Goal: Information Seeking & Learning: Find specific fact

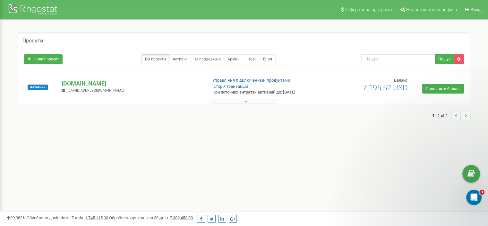
click at [114, 93] on div "justschool.me justjustschool@gmail.com" at bounding box center [132, 86] width 150 height 14
click at [108, 86] on p "[DOMAIN_NAME]" at bounding box center [132, 83] width 140 height 8
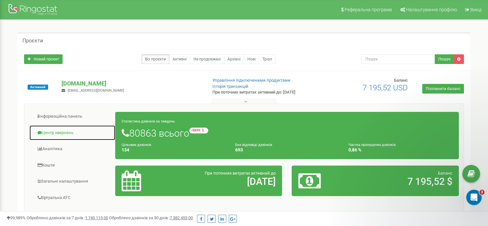
click at [63, 133] on link "Центр звернень" at bounding box center [72, 133] width 86 height 16
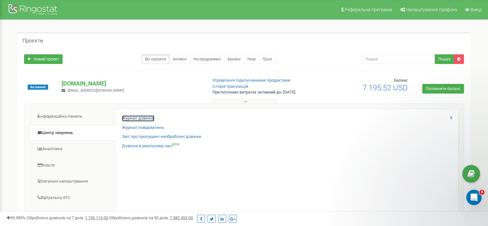
click at [151, 117] on link "Журнал дзвінків" at bounding box center [138, 118] width 32 height 6
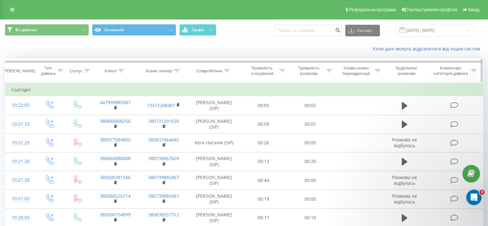
click at [228, 70] on icon at bounding box center [227, 70] width 6 height 3
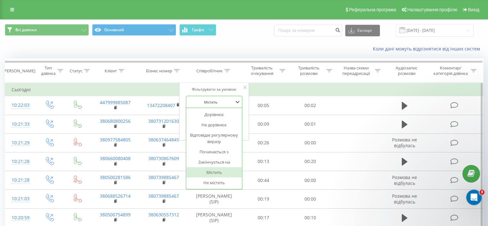
click at [209, 102] on div at bounding box center [211, 102] width 46 height 6
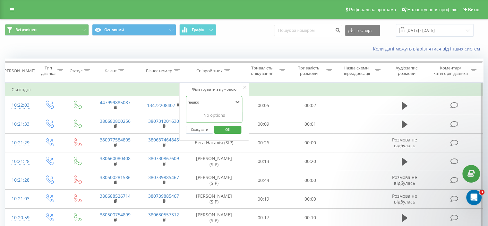
type input "пашков"
click at [226, 126] on span "OK" at bounding box center [228, 129] width 18 height 10
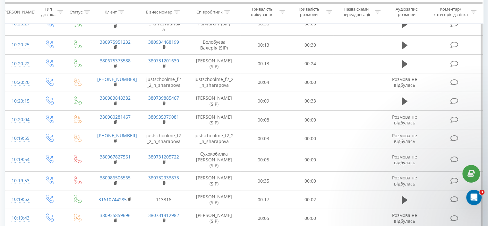
scroll to position [365, 0]
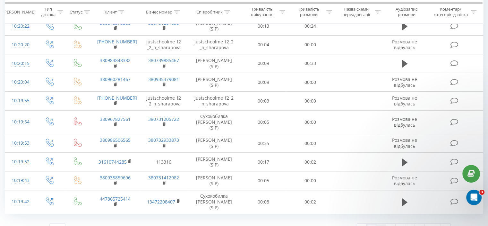
click at [381, 224] on link "2" at bounding box center [382, 228] width 10 height 9
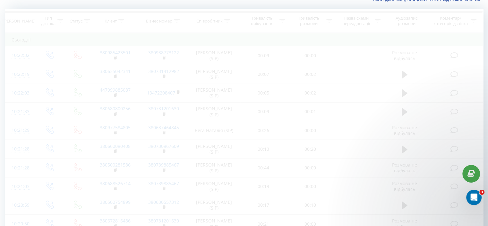
scroll to position [42, 0]
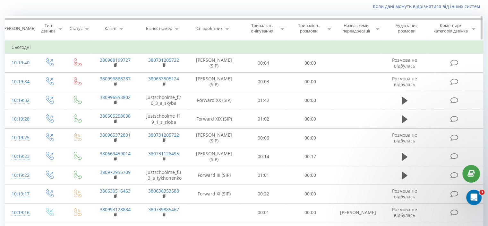
click at [228, 27] on icon at bounding box center [227, 28] width 6 height 3
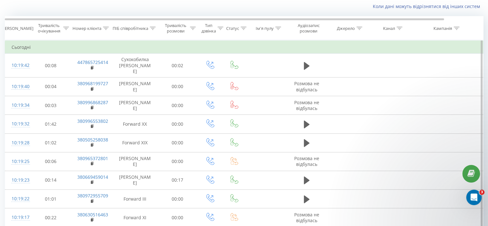
click at [219, 60] on td at bounding box center [211, 66] width 26 height 24
click at [129, 29] on div "ПІБ співробітника" at bounding box center [131, 28] width 36 height 5
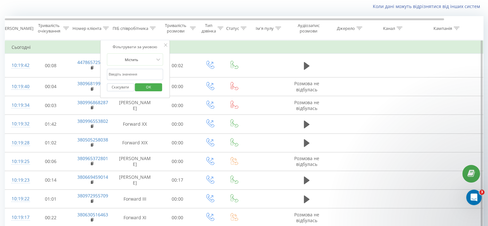
click at [131, 75] on input "text" at bounding box center [135, 74] width 57 height 11
click at [157, 88] on button "OK" at bounding box center [148, 87] width 27 height 8
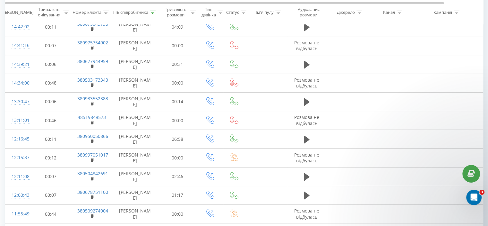
scroll to position [235, 0]
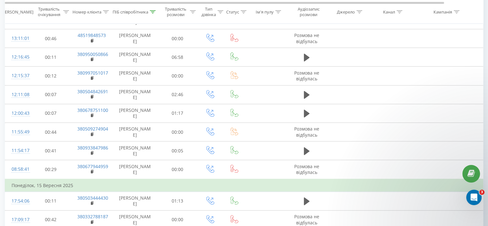
click at [271, 179] on td "Понеділок, 15 Вересня 2025" at bounding box center [265, 185] width 520 height 13
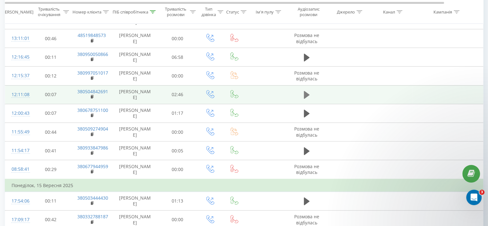
click at [304, 95] on icon at bounding box center [307, 95] width 6 height 8
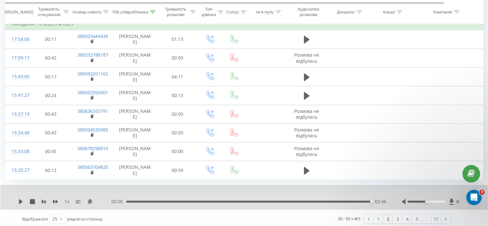
scroll to position [397, 0]
click at [397, 217] on link "3" at bounding box center [398, 218] width 10 height 9
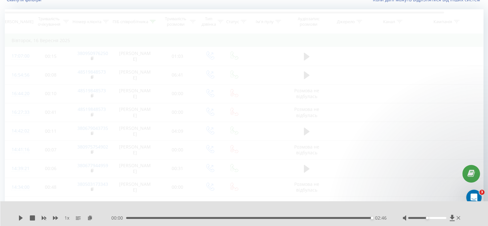
scroll to position [42, 0]
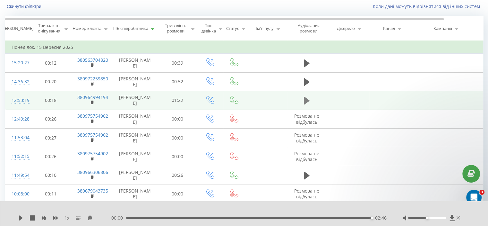
click at [310, 96] on button at bounding box center [307, 101] width 10 height 10
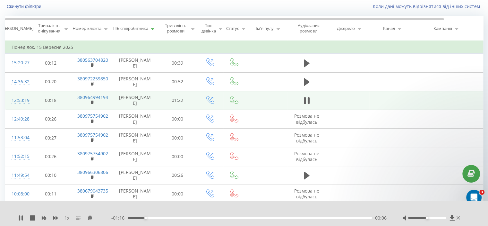
click at [79, 217] on rect at bounding box center [78, 216] width 5 height 1
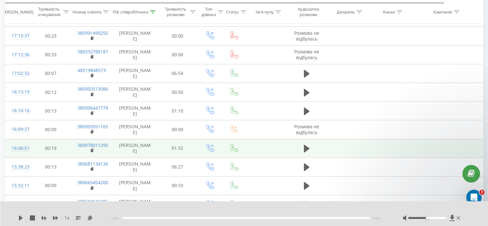
scroll to position [331, 0]
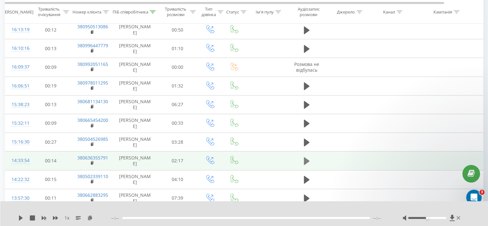
click at [306, 157] on icon at bounding box center [307, 161] width 6 height 8
click at [307, 163] on icon at bounding box center [307, 160] width 6 height 9
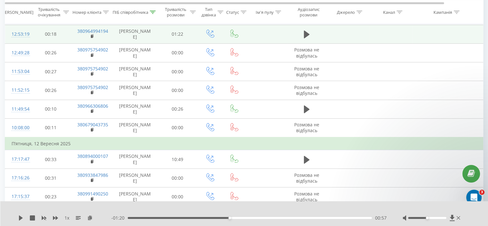
scroll to position [0, 0]
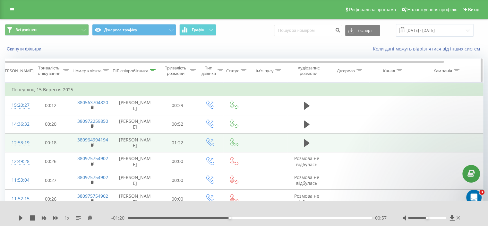
click at [152, 71] on icon at bounding box center [153, 70] width 6 height 3
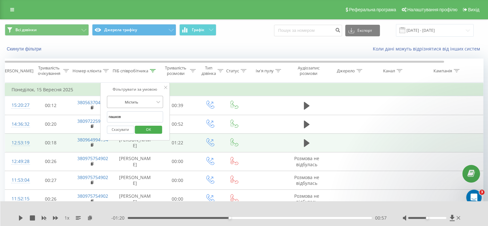
click at [138, 101] on div at bounding box center [132, 102] width 46 height 6
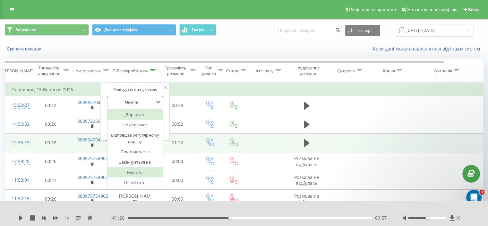
click at [137, 101] on div at bounding box center [132, 102] width 46 height 6
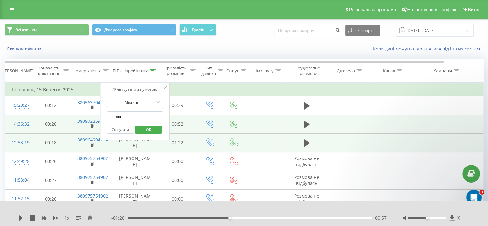
drag, startPoint x: 126, startPoint y: 119, endPoint x: 95, endPoint y: 114, distance: 31.5
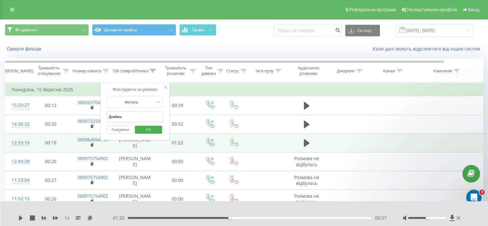
type input "Довбиш"
click at [147, 129] on span "OK" at bounding box center [149, 129] width 18 height 10
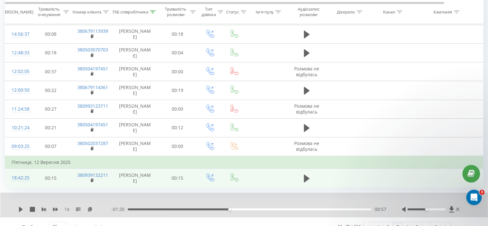
scroll to position [410, 0]
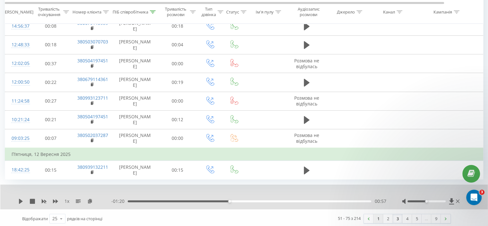
click at [377, 217] on link "1" at bounding box center [379, 218] width 10 height 9
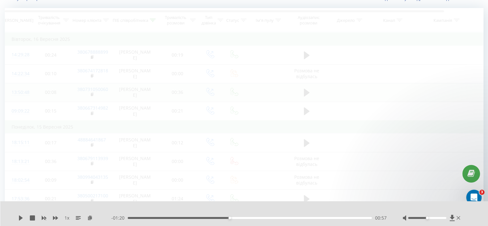
scroll to position [42, 0]
